Goal: Transaction & Acquisition: Purchase product/service

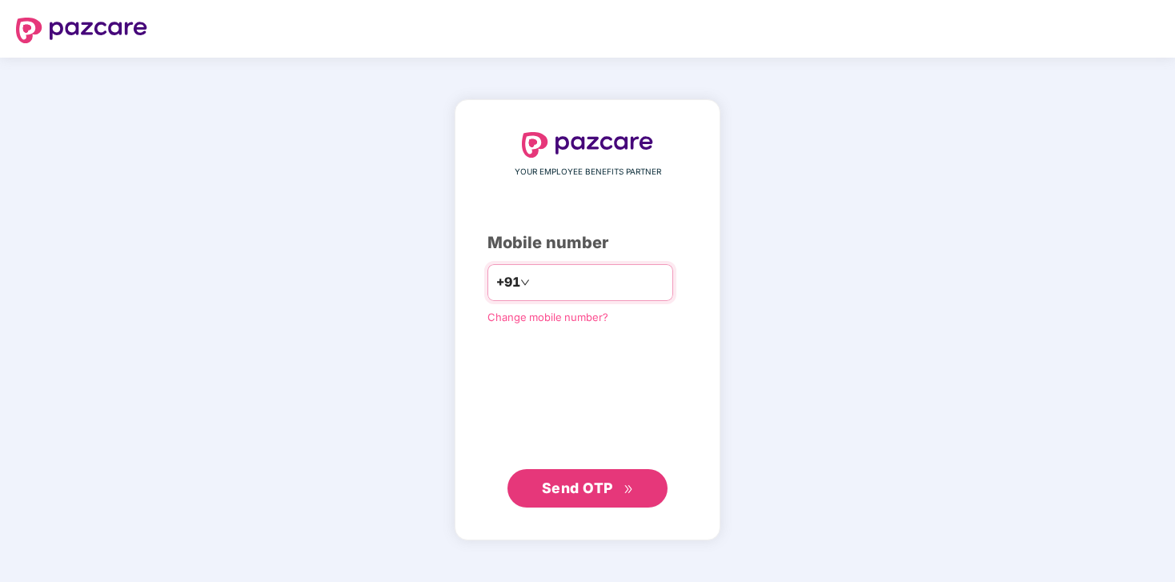
type input "**********"
click at [601, 484] on span "Send OTP" at bounding box center [577, 487] width 71 height 17
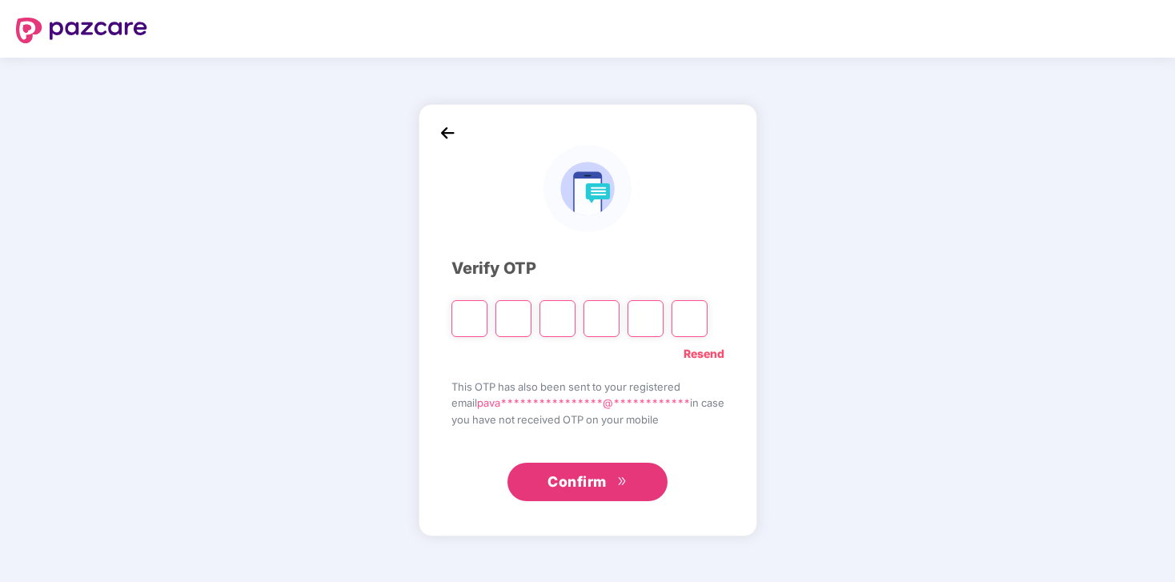
type input "*"
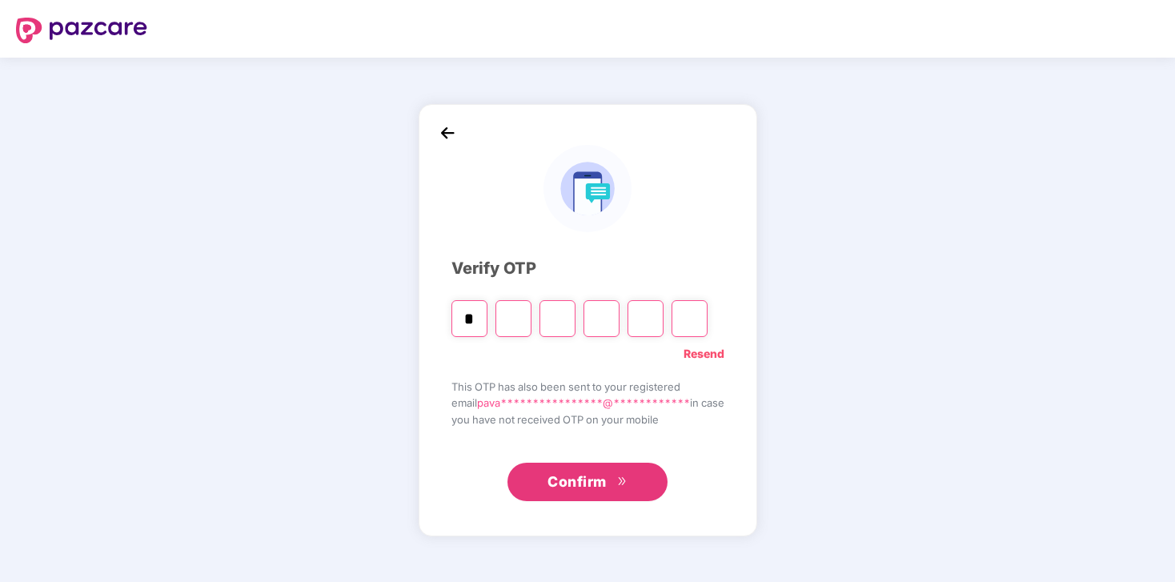
type input "*"
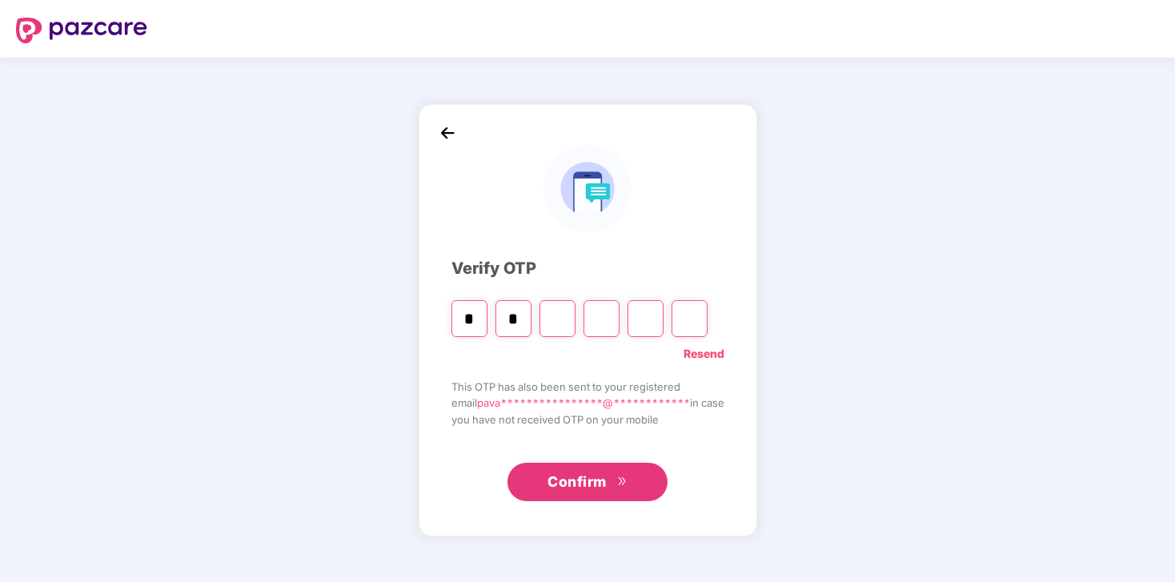
type input "*"
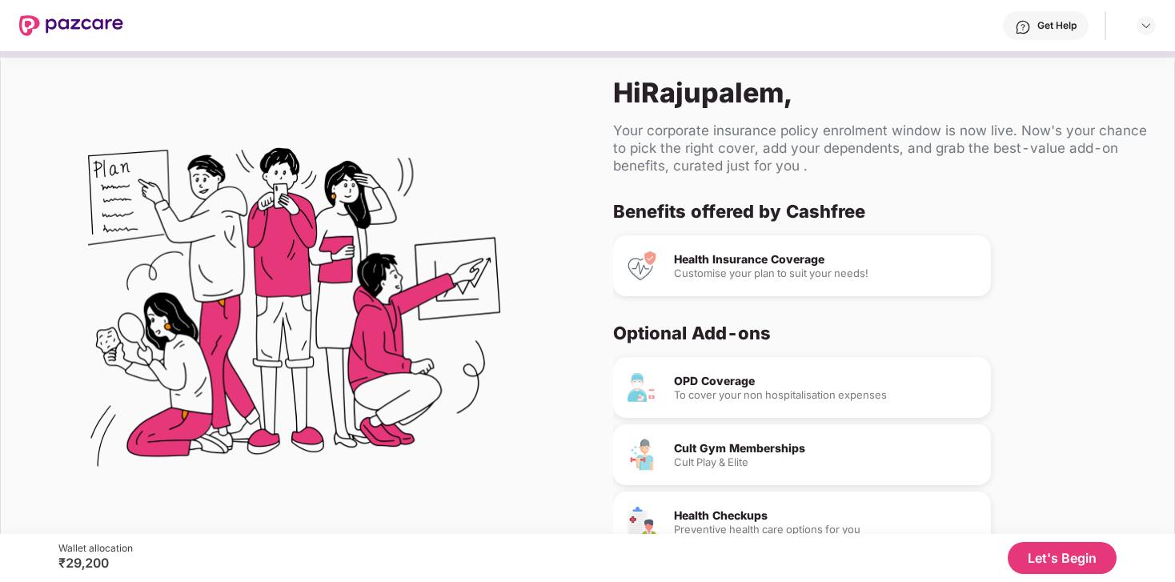
click at [795, 276] on div "Customise your plan to suit your needs!" at bounding box center [826, 273] width 304 height 10
click at [784, 237] on div "Health Insurance Coverage Customise your plan to suit your needs!" at bounding box center [802, 265] width 378 height 61
click at [1049, 565] on button "Let's Begin" at bounding box center [1061, 558] width 109 height 32
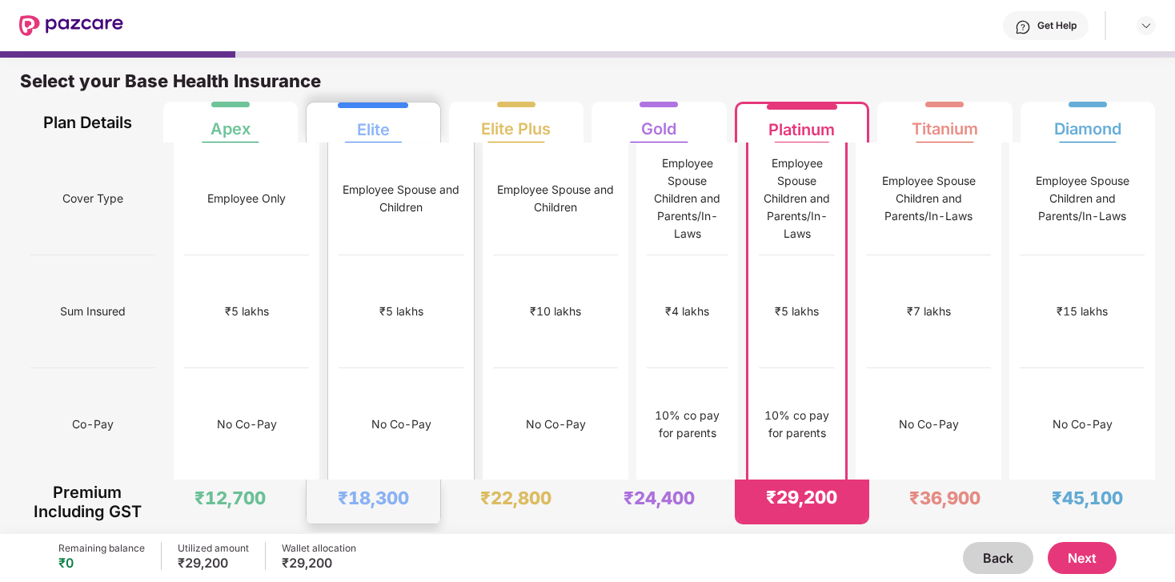
click at [339, 262] on div "₹5 lakhs" at bounding box center [400, 311] width 125 height 113
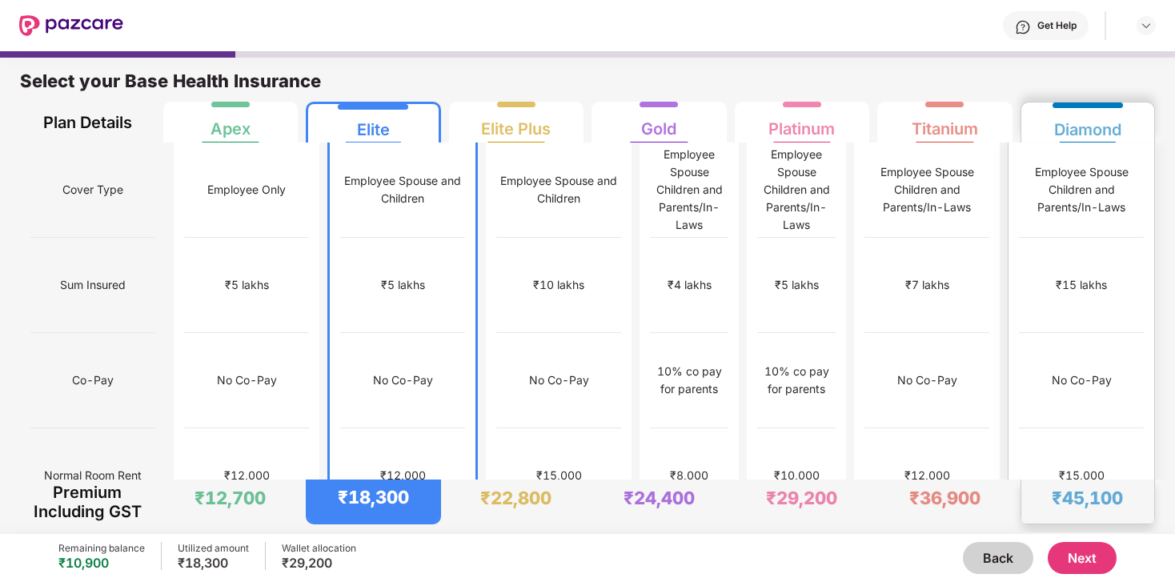
click at [1041, 291] on div "₹15 lakhs" at bounding box center [1081, 285] width 125 height 95
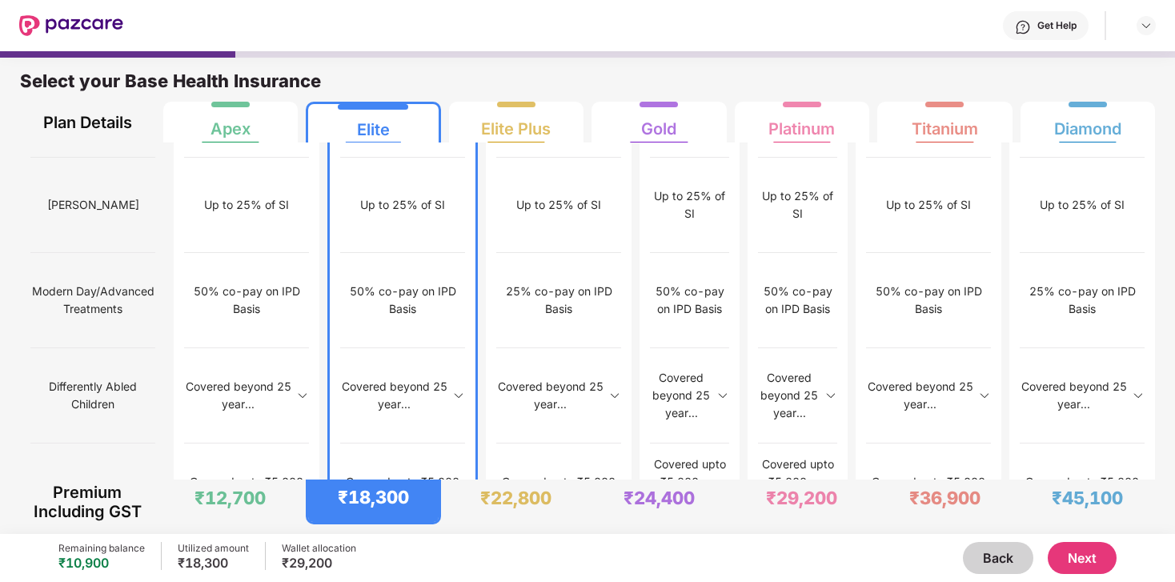
scroll to position [8, 0]
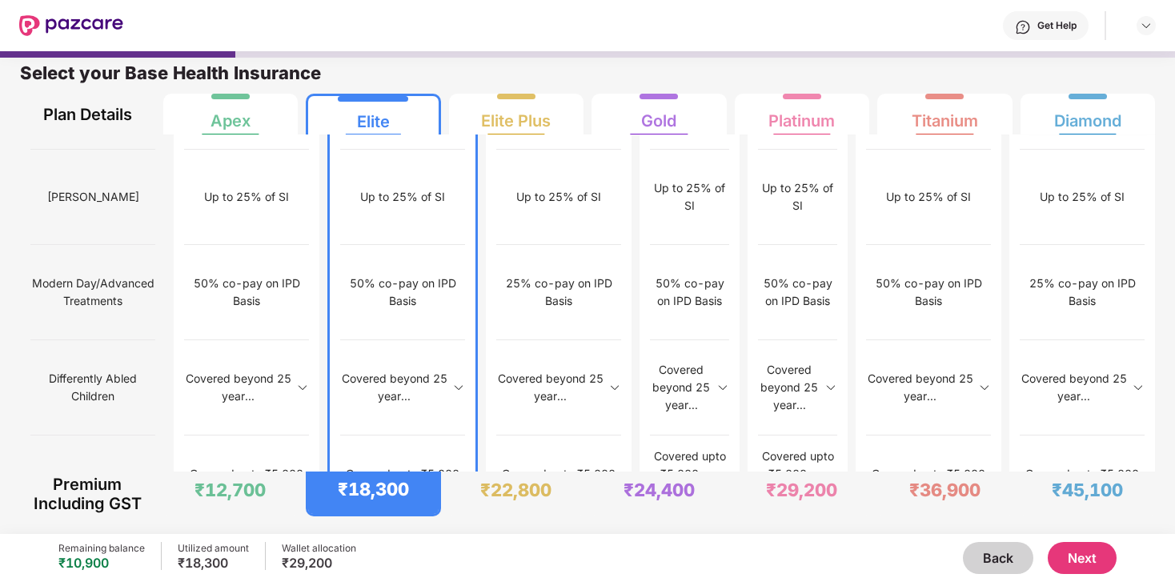
click at [1078, 553] on button "Next" at bounding box center [1081, 558] width 69 height 32
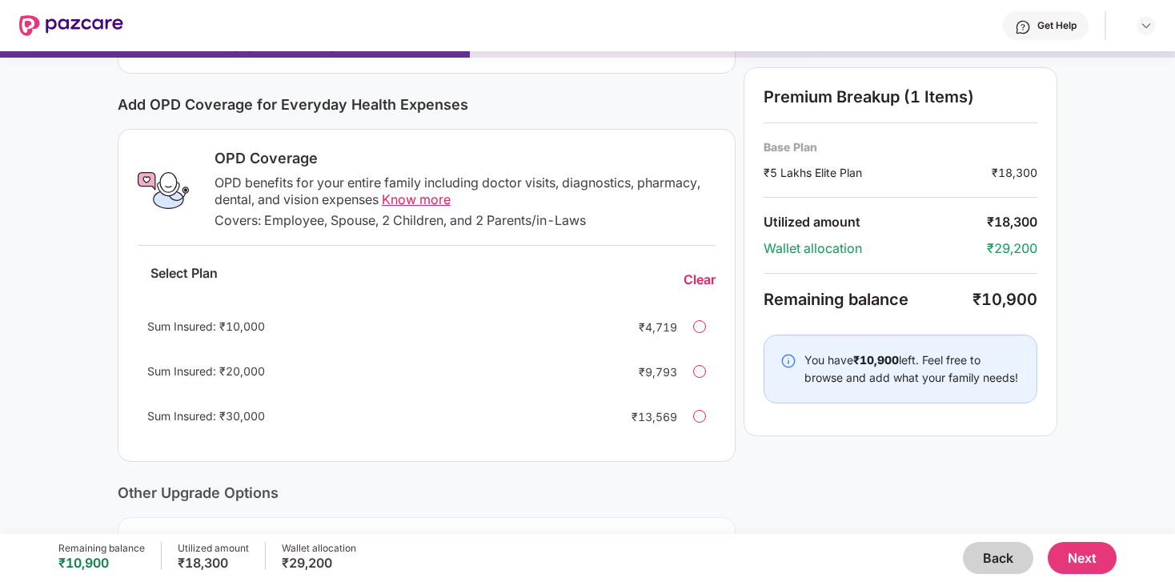
scroll to position [182, 0]
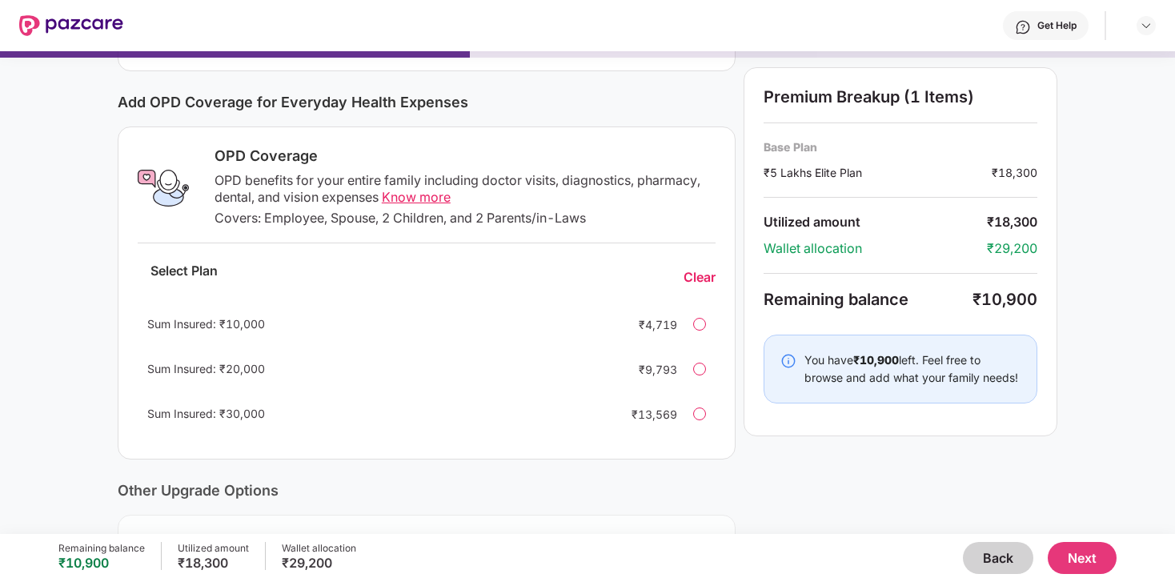
click at [408, 198] on span "Know more" at bounding box center [416, 197] width 69 height 16
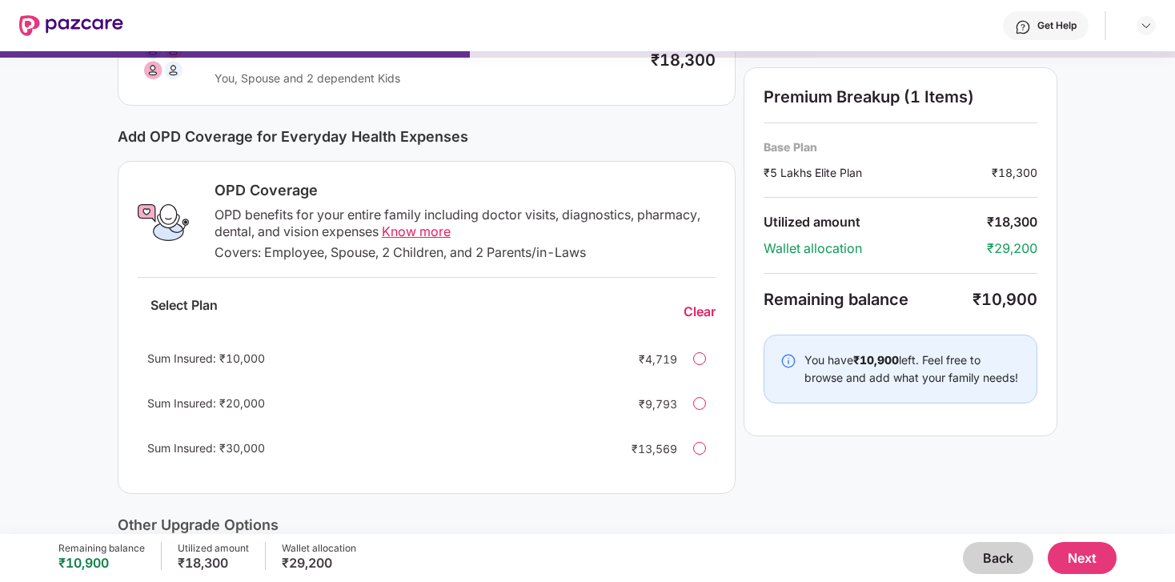
scroll to position [147, 0]
click at [433, 230] on span "Know more" at bounding box center [416, 232] width 69 height 16
click at [700, 359] on div at bounding box center [699, 359] width 13 height 13
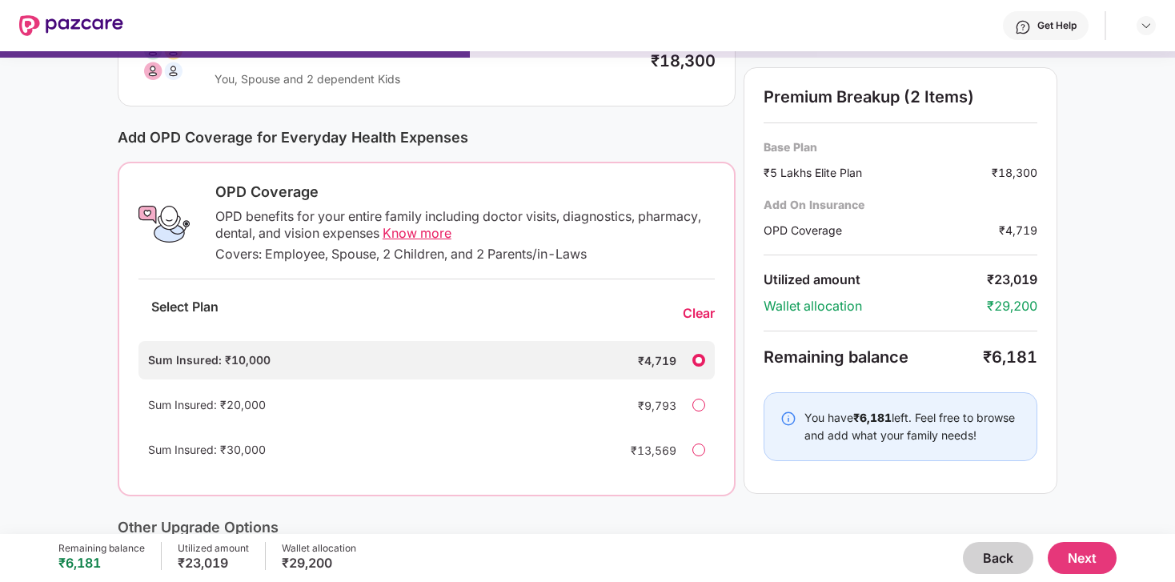
click at [1085, 547] on button "Next" at bounding box center [1081, 558] width 69 height 32
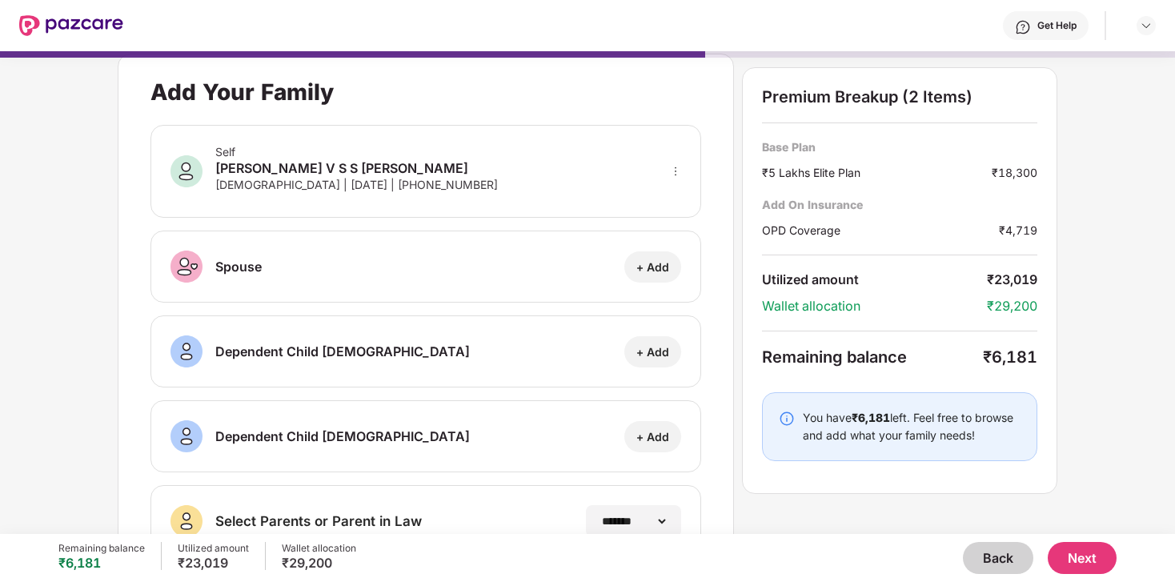
scroll to position [0, 0]
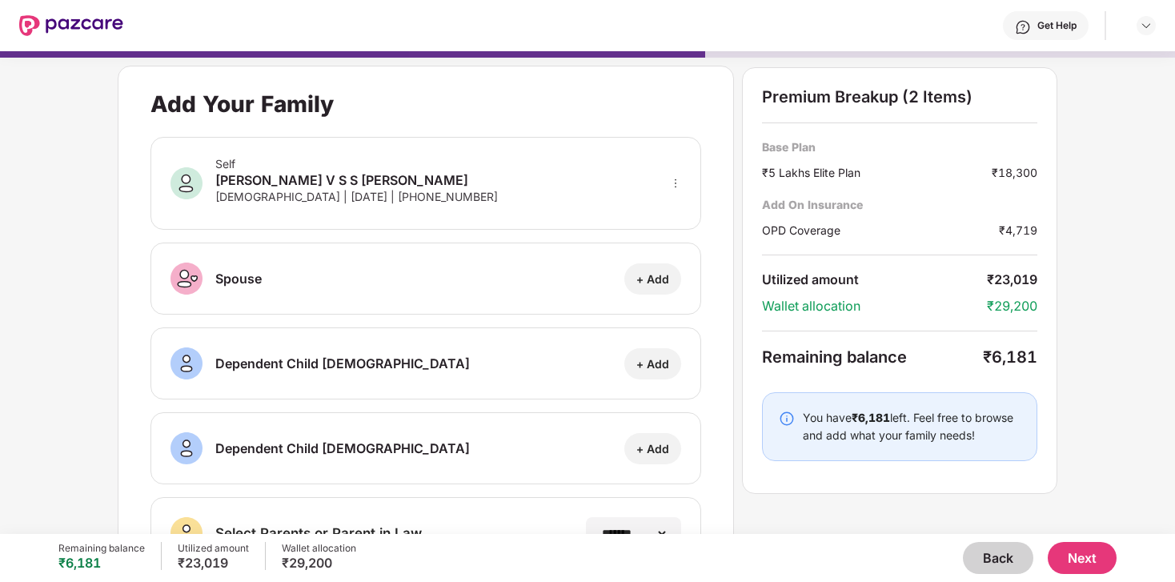
click at [1095, 555] on button "Next" at bounding box center [1081, 558] width 69 height 32
